Goal: Navigation & Orientation: Find specific page/section

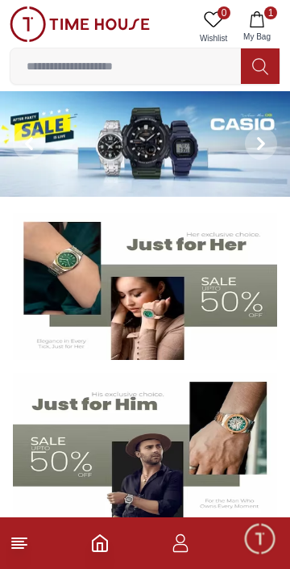
click at [19, 538] on line at bounding box center [19, 538] width 15 height 0
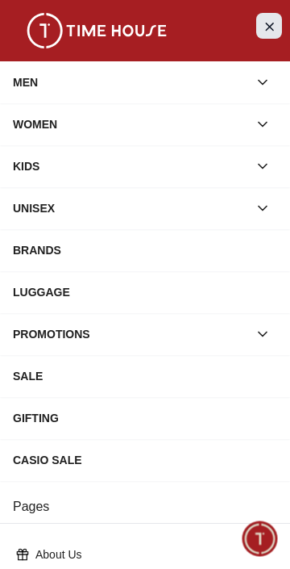
click at [274, 19] on icon "Close Menu" at bounding box center [269, 26] width 13 height 20
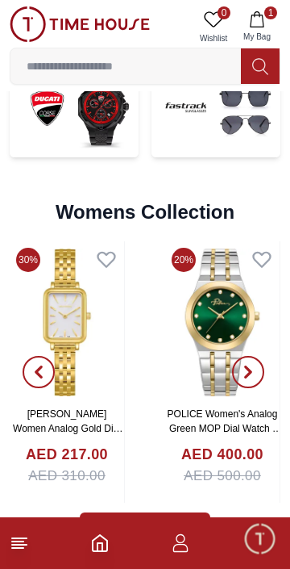
scroll to position [3540, 0]
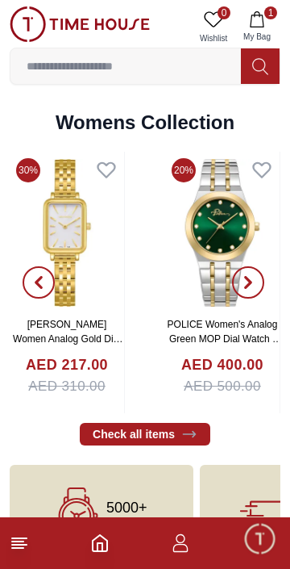
click at [27, 545] on line at bounding box center [19, 545] width 15 height 0
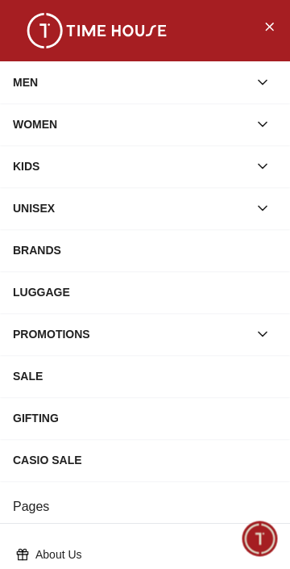
scroll to position [272, 0]
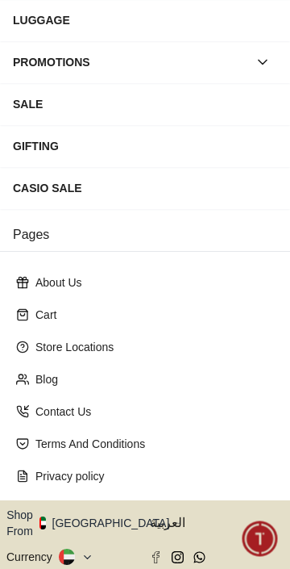
click at [93, 507] on button "Shop From [GEOGRAPHIC_DATA]" at bounding box center [93, 523] width 175 height 32
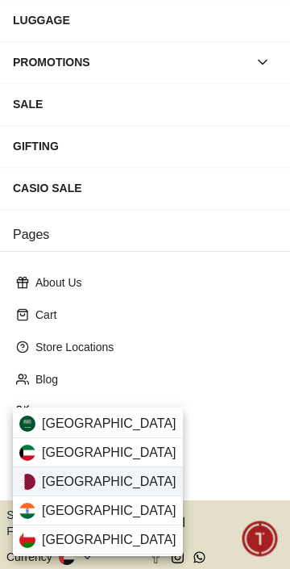
click at [97, 485] on div "[GEOGRAPHIC_DATA]" at bounding box center [98, 481] width 170 height 29
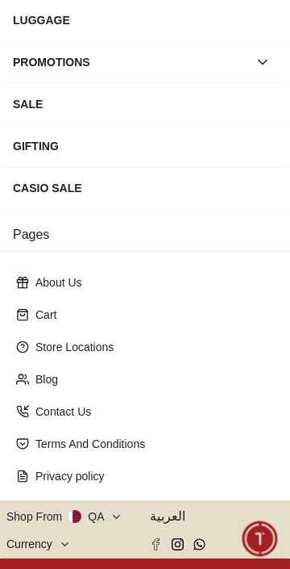
scroll to position [270, 0]
